Goal: Navigation & Orientation: Find specific page/section

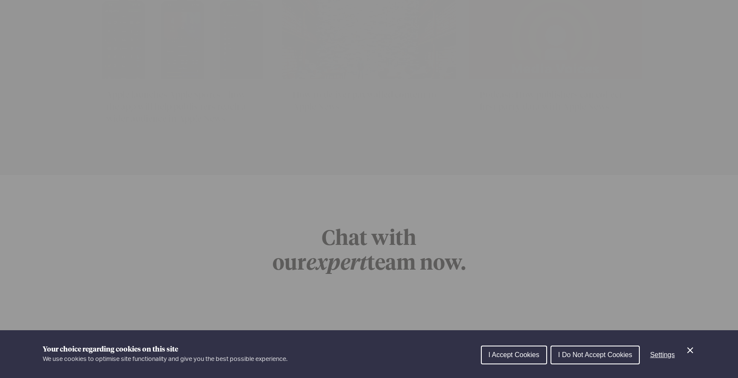
scroll to position [3444, 0]
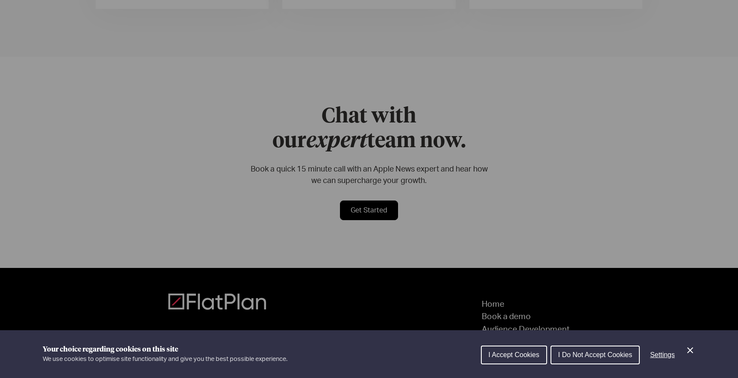
click at [689, 351] on icon "Close Cookie Control" at bounding box center [690, 351] width 6 height 6
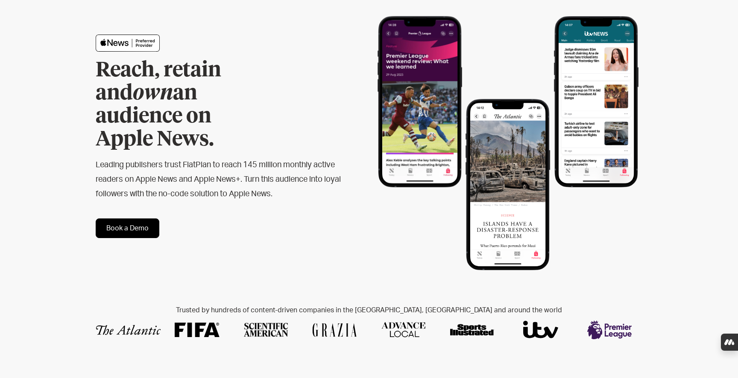
scroll to position [0, 0]
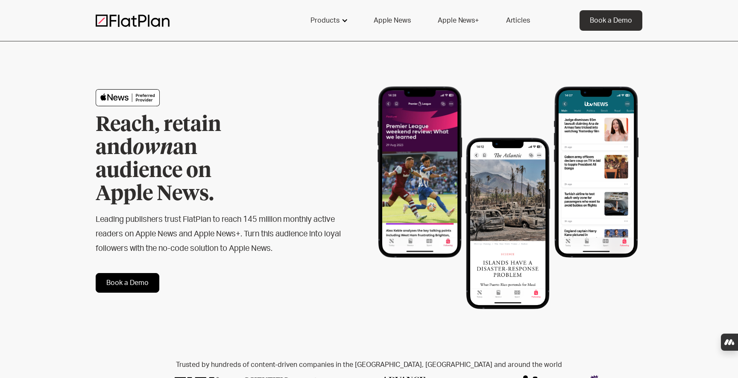
click at [350, 26] on div "Products" at bounding box center [328, 20] width 56 height 20
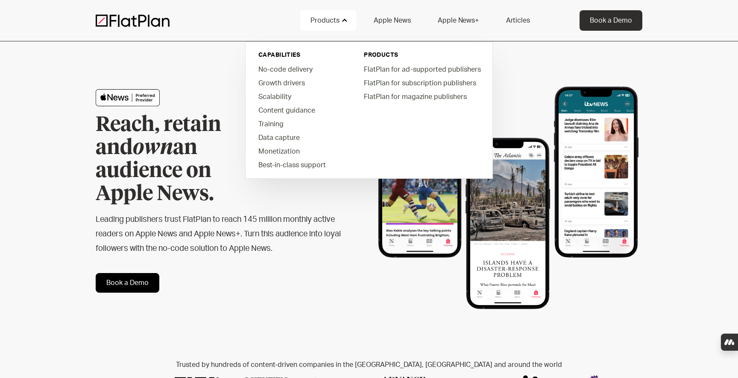
click at [170, 73] on div "Reach, retain and own an audience on Apple News. Leading publishers trust FlatP…" at bounding box center [369, 190] width 546 height 299
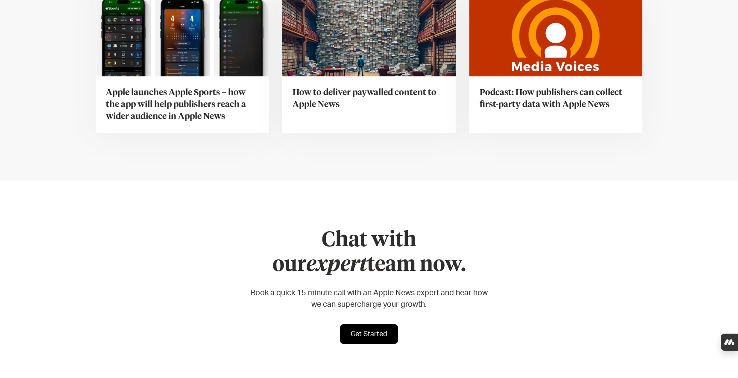
scroll to position [3444, 0]
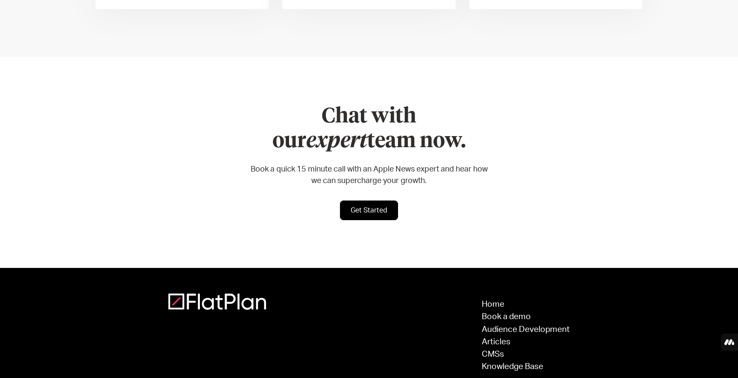
click at [190, 294] on img at bounding box center [217, 302] width 98 height 16
